Goal: Task Accomplishment & Management: Complete application form

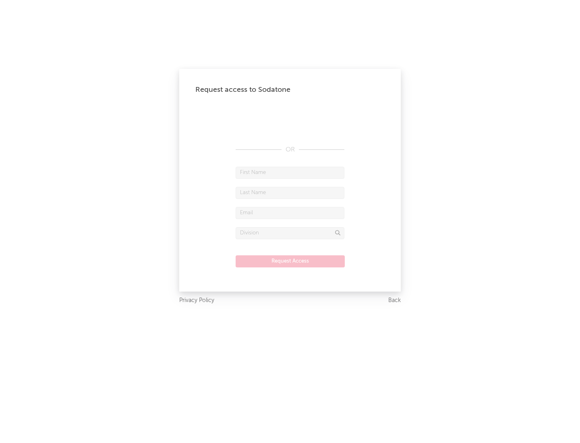
click at [290, 172] on input "text" at bounding box center [290, 173] width 109 height 12
type input "[PERSON_NAME]"
click at [290, 192] on input "text" at bounding box center [290, 193] width 109 height 12
type input "[PERSON_NAME]"
click at [290, 213] on input "text" at bounding box center [290, 213] width 109 height 12
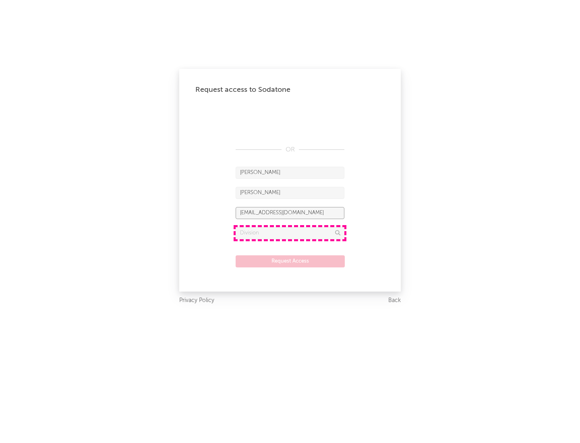
type input "[EMAIL_ADDRESS][DOMAIN_NAME]"
click at [290, 233] on input "text" at bounding box center [290, 233] width 109 height 12
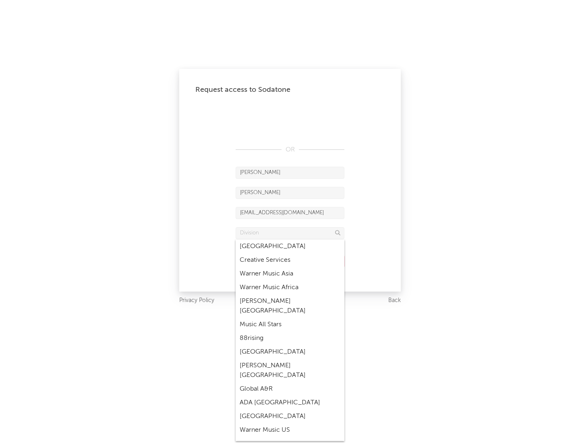
click at [290, 318] on div "Music All Stars" at bounding box center [290, 325] width 109 height 14
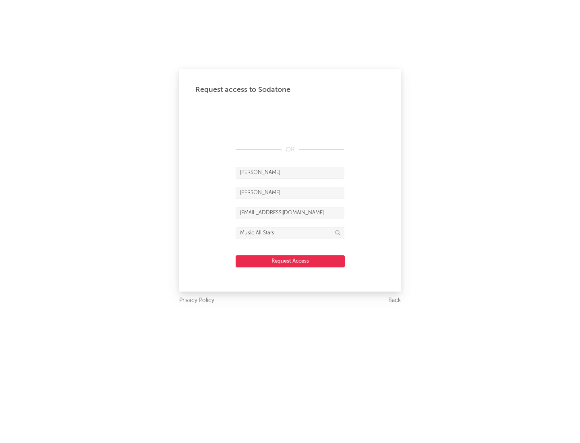
type input "Music All Stars"
click at [290, 261] on button "Request Access" at bounding box center [290, 261] width 109 height 12
